Goal: Task Accomplishment & Management: Manage account settings

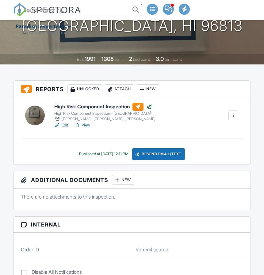
scroll to position [123, 0]
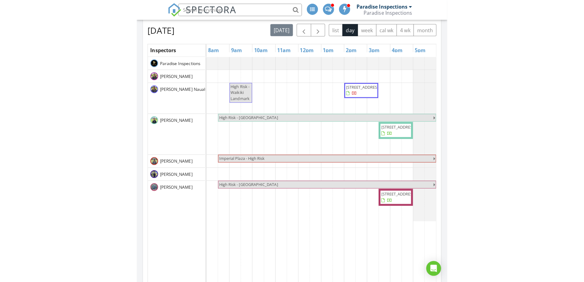
scroll to position [61, 0]
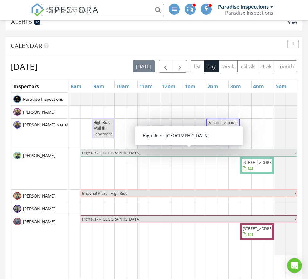
click at [161, 51] on div "Calendar" at bounding box center [154, 46] width 296 height 19
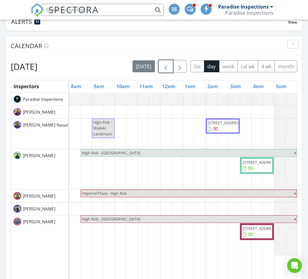
click at [162, 69] on span "button" at bounding box center [165, 66] width 7 height 7
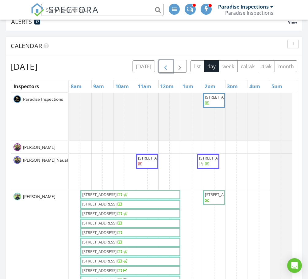
click at [167, 66] on span "button" at bounding box center [165, 66] width 7 height 7
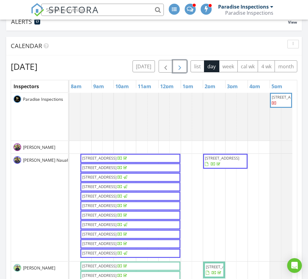
click at [181, 66] on span "button" at bounding box center [179, 66] width 7 height 7
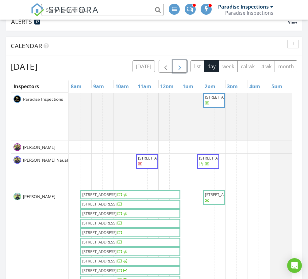
click at [181, 66] on span "button" at bounding box center [179, 66] width 7 height 7
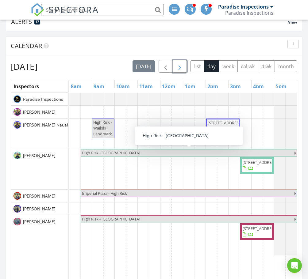
click at [179, 72] on button "button" at bounding box center [180, 66] width 14 height 13
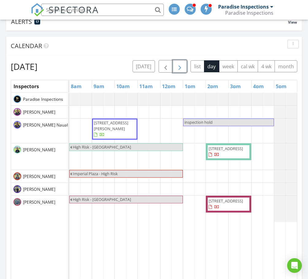
click at [181, 65] on span "button" at bounding box center [179, 66] width 7 height 7
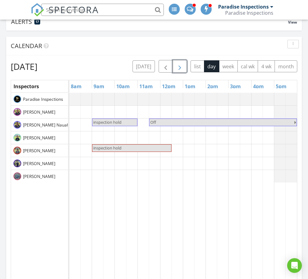
click at [183, 63] on button "button" at bounding box center [180, 66] width 14 height 13
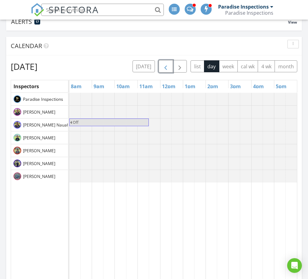
click at [167, 66] on span "button" at bounding box center [165, 66] width 7 height 7
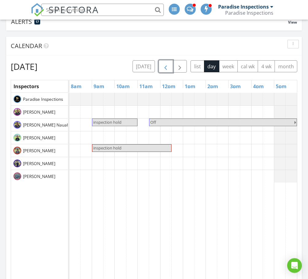
click at [125, 121] on span "inspection hold" at bounding box center [115, 123] width 44 height 6
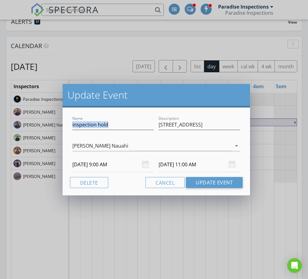
click at [157, 125] on div "Name inspection hold Description 98-1753 Kaahumanu St #41A, Aiea 96701" at bounding box center [156, 125] width 173 height 21
click at [163, 124] on input "98-1753 Kaahumanu St #41A, Aiea 96701" at bounding box center [200, 125] width 82 height 10
drag, startPoint x: 159, startPoint y: 124, endPoint x: 224, endPoint y: 121, distance: 64.7
click at [224, 121] on input "98-1753 Kaahumanu St #41A, Aiea 96701" at bounding box center [200, 125] width 82 height 10
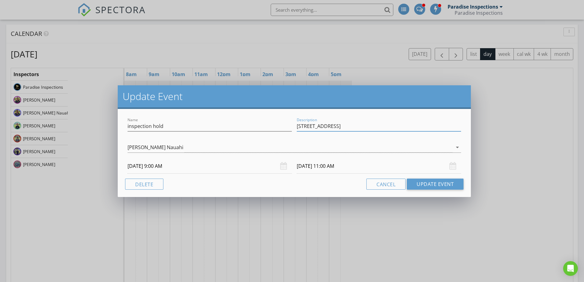
scroll to position [936, 594]
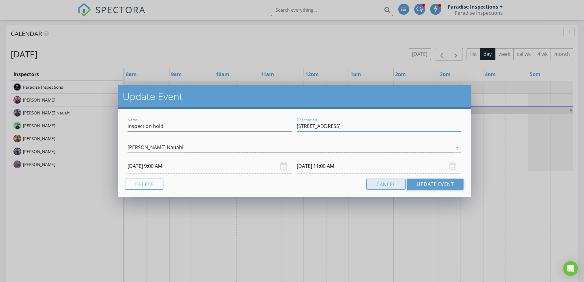
click at [308, 181] on button "Cancel" at bounding box center [386, 183] width 39 height 11
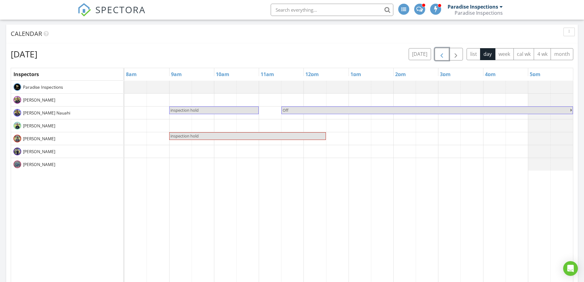
click at [308, 56] on button "button" at bounding box center [442, 54] width 14 height 13
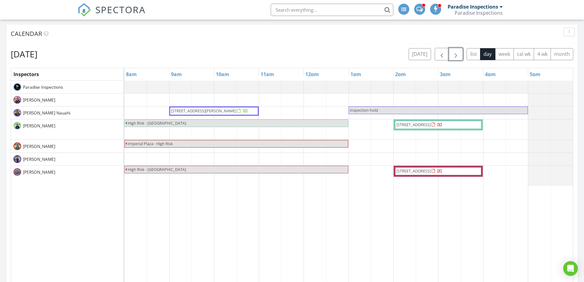
click at [308, 53] on span "button" at bounding box center [455, 54] width 7 height 7
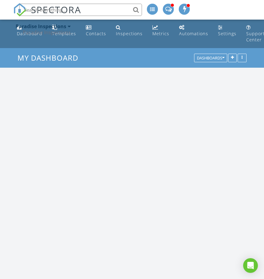
scroll to position [936, 274]
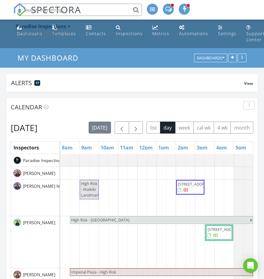
drag, startPoint x: 87, startPoint y: 8, endPoint x: 34, endPoint y: 10, distance: 52.8
click at [34, 10] on input "text" at bounding box center [80, 10] width 123 height 12
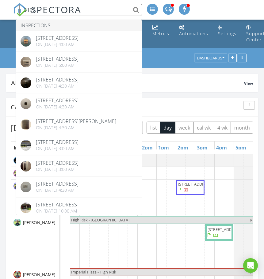
drag, startPoint x: 94, startPoint y: 6, endPoint x: 8, endPoint y: 7, distance: 86.5
click at [8, 7] on nav "SPECTORA 3105 Inspections 555 University Ave 3105, Honolulu, HI 96826 On 05/20/…" at bounding box center [132, 10] width 264 height 20
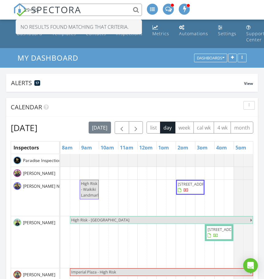
drag, startPoint x: 100, startPoint y: 11, endPoint x: -38, endPoint y: 6, distance: 138.1
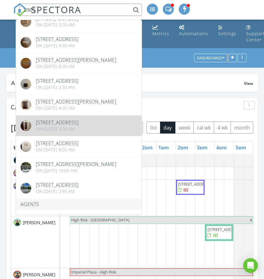
scroll to position [127, 0]
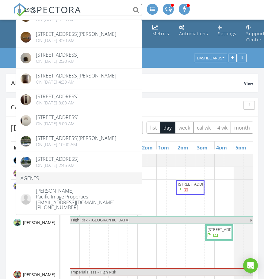
drag, startPoint x: 60, startPoint y: 11, endPoint x: 13, endPoint y: 10, distance: 47.8
click at [13, 10] on nav "SPECTORA 2905 Inspections 555 University Ave 2905, Honolulu, HI 96826 On 05/23/…" at bounding box center [132, 10] width 264 height 20
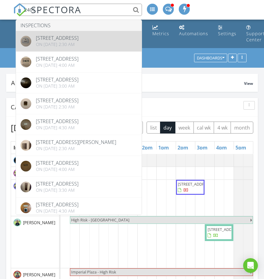
type input "2401"
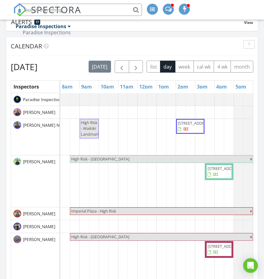
scroll to position [61, 0]
click at [240, 9] on ul "Paradise Inspections Paradise Inspections Role: Inspector Change Role Dashboard…" at bounding box center [132, 10] width 238 height 20
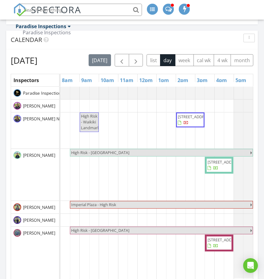
scroll to position [123, 0]
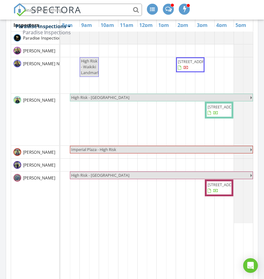
click at [101, 8] on input "text" at bounding box center [80, 10] width 123 height 12
